Goal: Obtain resource: Download file/media

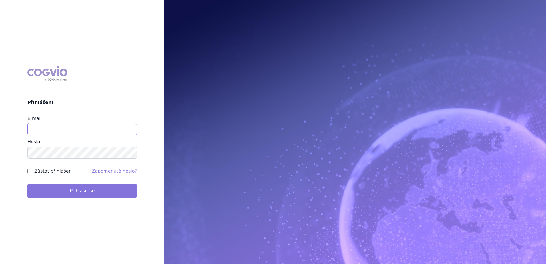
type input "[EMAIL_ADDRESS][DOMAIN_NAME]"
click at [70, 189] on button "Přihlásit se" at bounding box center [82, 191] width 110 height 14
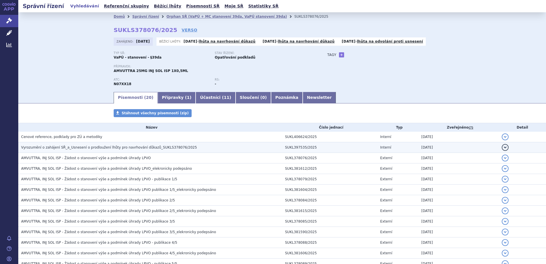
scroll to position [29, 0]
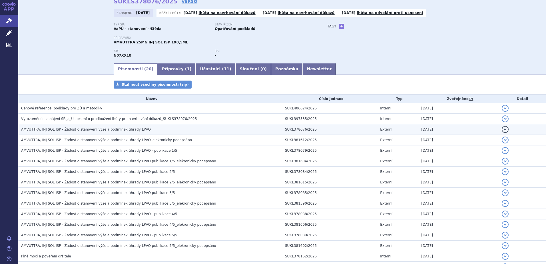
click at [100, 128] on span "AMVUTTRA, INJ SOL ISP - Žádost o stanovení výše a podmínek úhrady LPVO" at bounding box center [86, 129] width 130 height 4
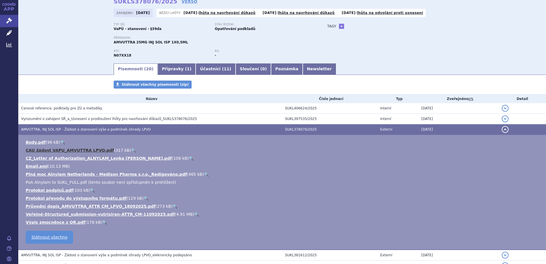
click at [80, 150] on link "CAU žádost VAPU_AMVUTTRA LPVO.pdf" at bounding box center [70, 150] width 88 height 5
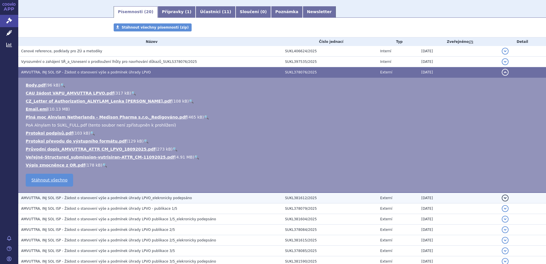
click at [114, 199] on span "AMVUTTRA, INJ SOL ISP - Žádost o stanovení výše a podmínek úhrady LPVO_elekroni…" at bounding box center [106, 198] width 171 height 4
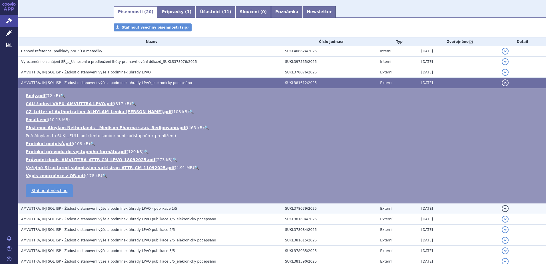
click at [104, 210] on span "AMVUTTRA, INJ SOL ISP - Žádost o stanovení výše a podmínek úhrady LPVO - publik…" at bounding box center [99, 208] width 156 height 4
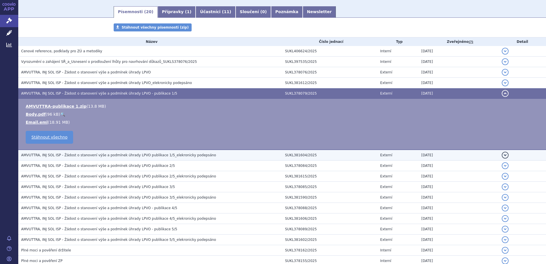
click at [104, 152] on h3 "AMVUTTRA, INJ SOL ISP - Žádost o stanovení výše a podmínek úhrady LPVO publikac…" at bounding box center [151, 155] width 261 height 6
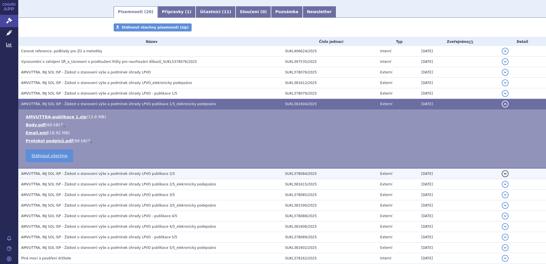
click at [86, 174] on span "AMVUTTRA, INJ SOL ISP - Žádost o stanovení výše a podmínek úhrady LPVO publikac…" at bounding box center [98, 174] width 154 height 4
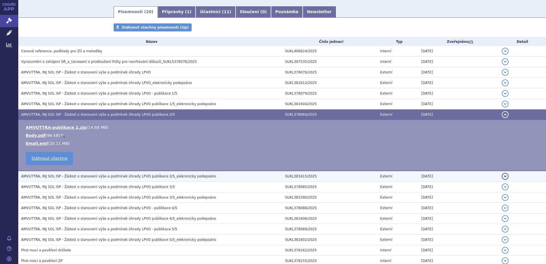
click at [100, 175] on span "AMVUTTRA, INJ SOL ISP - Žádost o stanovení výše a podmínek úhrady LPVO publikac…" at bounding box center [118, 176] width 195 height 4
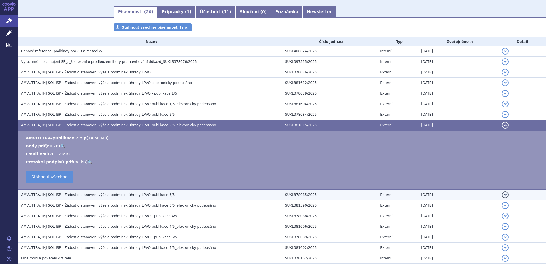
click at [100, 197] on span "AMVUTTRA, INJ SOL ISP - Žádost o stanovení výše a podmínek úhrady LPVO publikac…" at bounding box center [98, 195] width 154 height 4
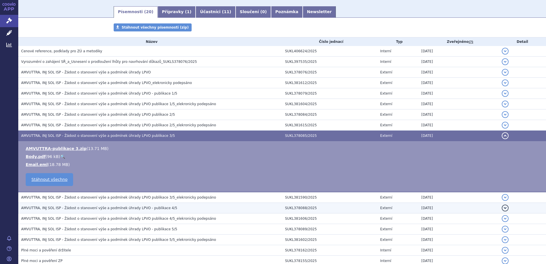
click at [108, 207] on span "AMVUTTRA, INJ SOL ISP - Žádost o stanovení výše a podmínek úhrady LPVO - publik…" at bounding box center [99, 208] width 156 height 4
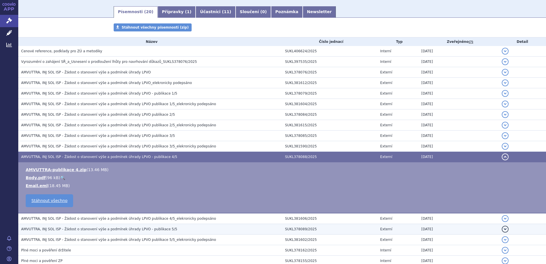
click at [102, 231] on span "AMVUTTRA, INJ SOL ISP - Žádost o stanovení výše a podmínek úhrady LPVO - publik…" at bounding box center [99, 229] width 156 height 4
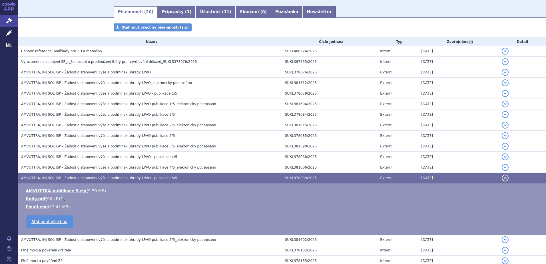
scroll to position [164, 0]
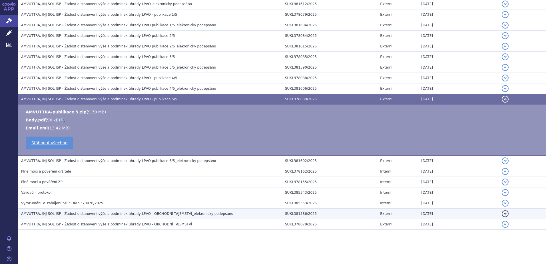
click at [86, 212] on span "AMVUTTRA, INJ SOL ISP - Žádost o stanovení výše a podmínek úhrady LPVO - OBCHOD…" at bounding box center [127, 214] width 212 height 4
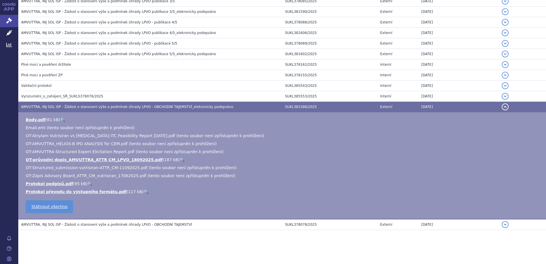
scroll to position [220, 0]
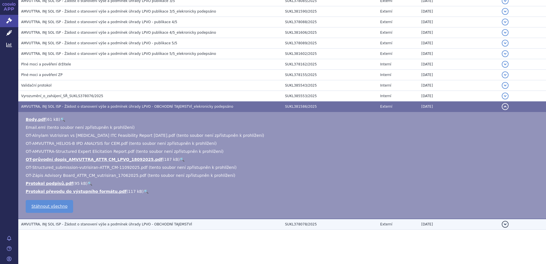
click at [129, 222] on span "AMVUTTRA, INJ SOL ISP - Žádost o stanovení výše a podmínek úhrady LPVO - OBCHOD…" at bounding box center [106, 224] width 171 height 4
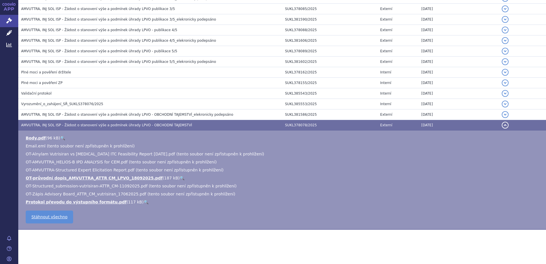
scroll to position [212, 0]
